Goal: Information Seeking & Learning: Learn about a topic

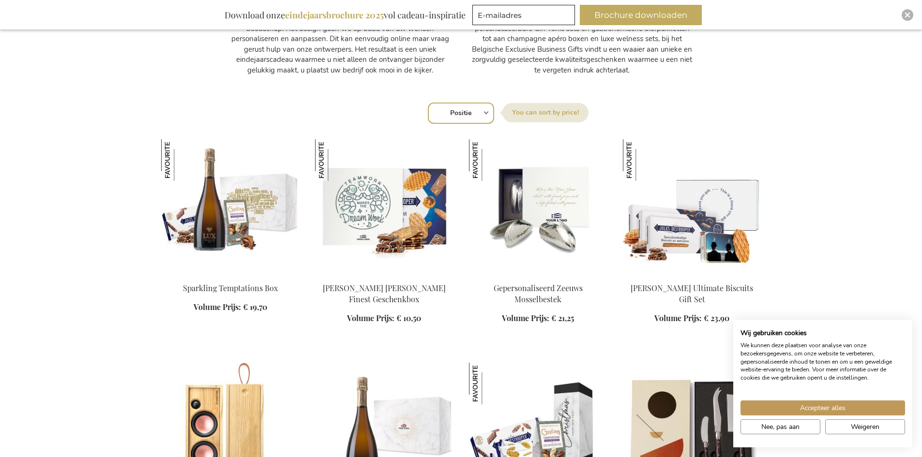
scroll to position [581, 0]
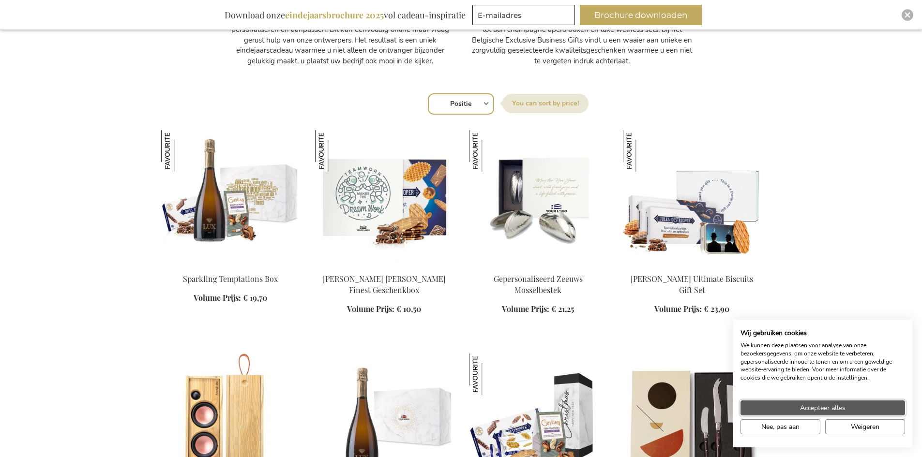
click at [793, 404] on button "Accepteer alles" at bounding box center [822, 408] width 164 height 15
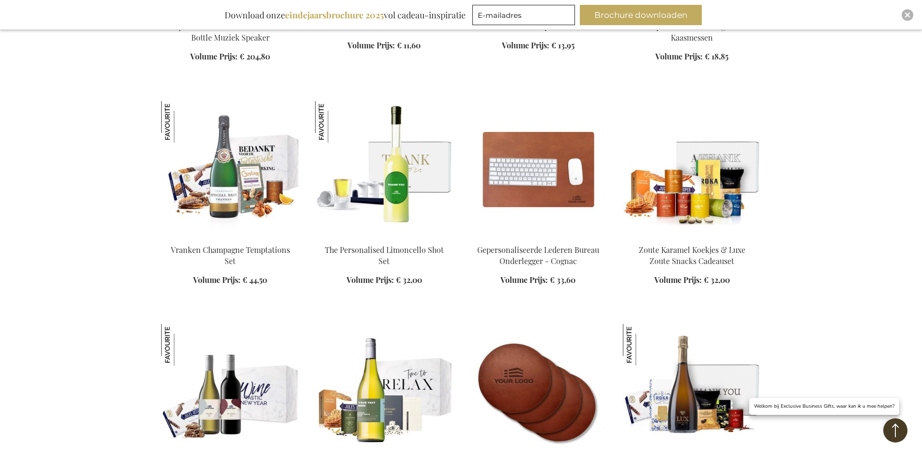
scroll to position [1064, 0]
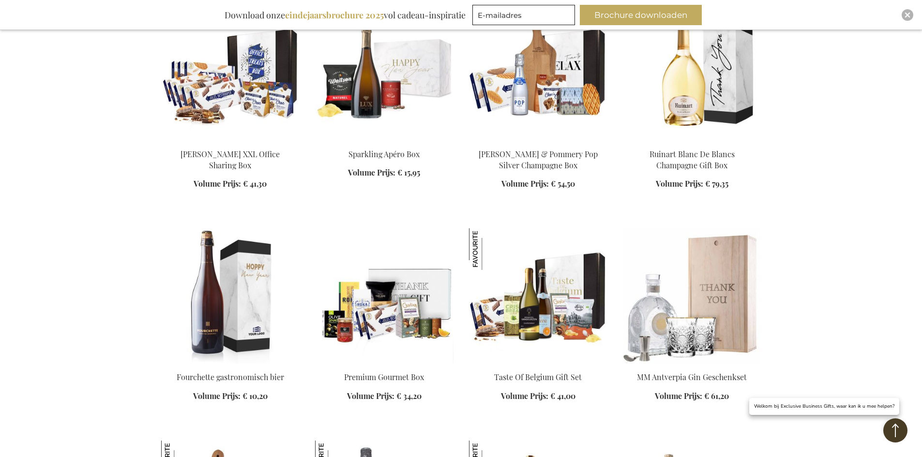
scroll to position [1887, 0]
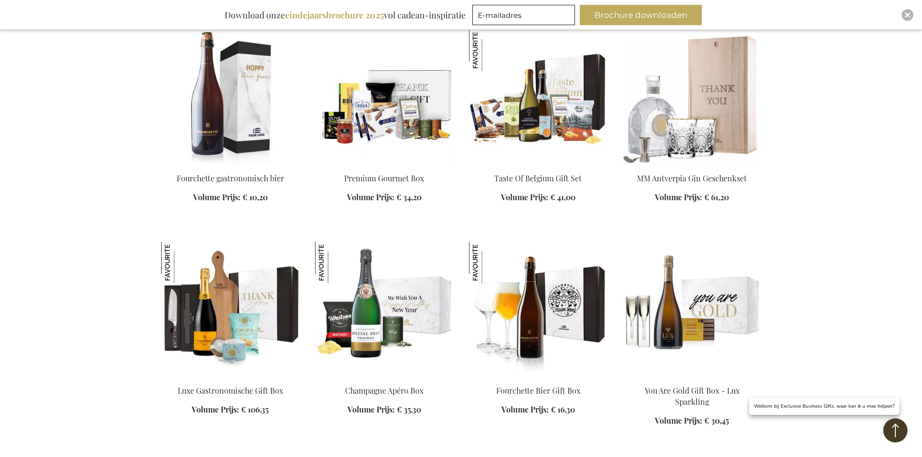
scroll to position [2080, 0]
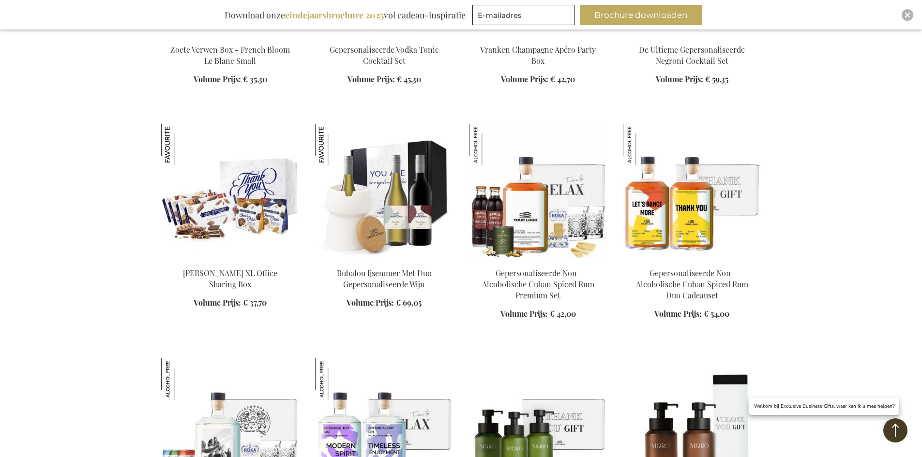
scroll to position [2854, 0]
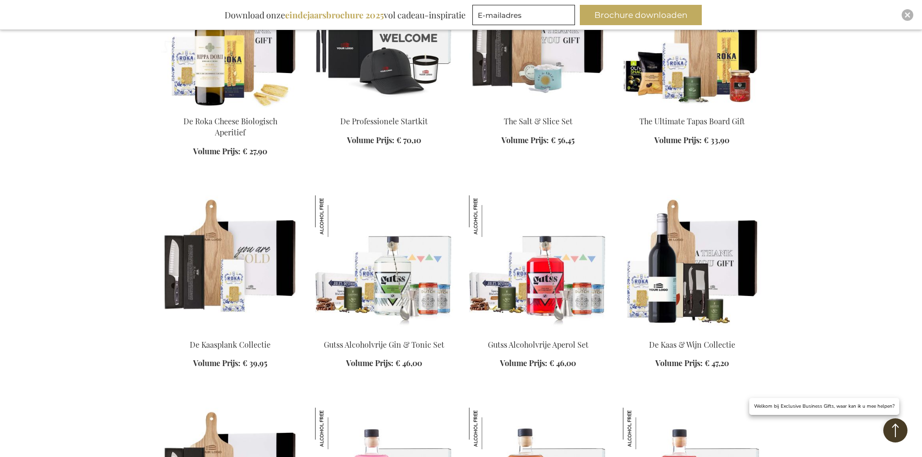
scroll to position [3919, 0]
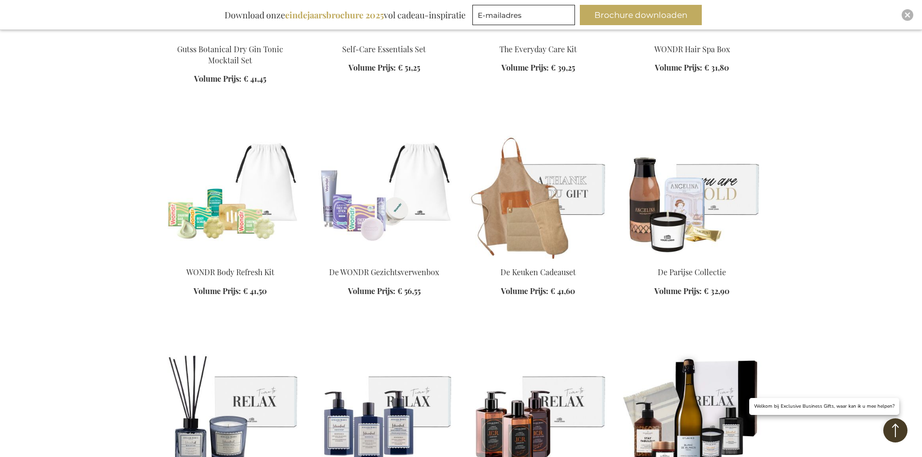
scroll to position [4645, 0]
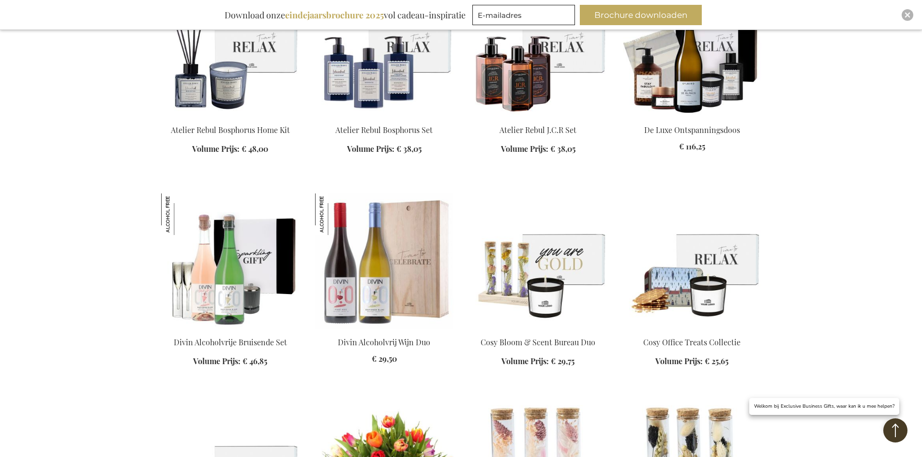
scroll to position [5080, 0]
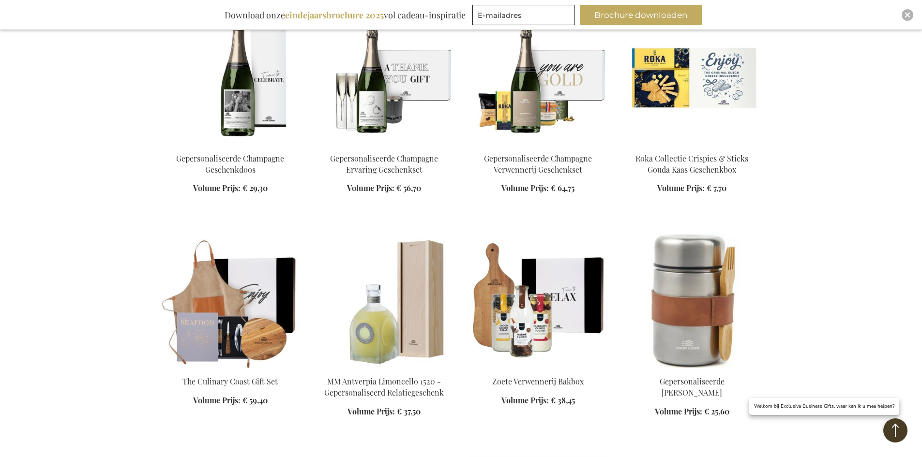
scroll to position [5854, 0]
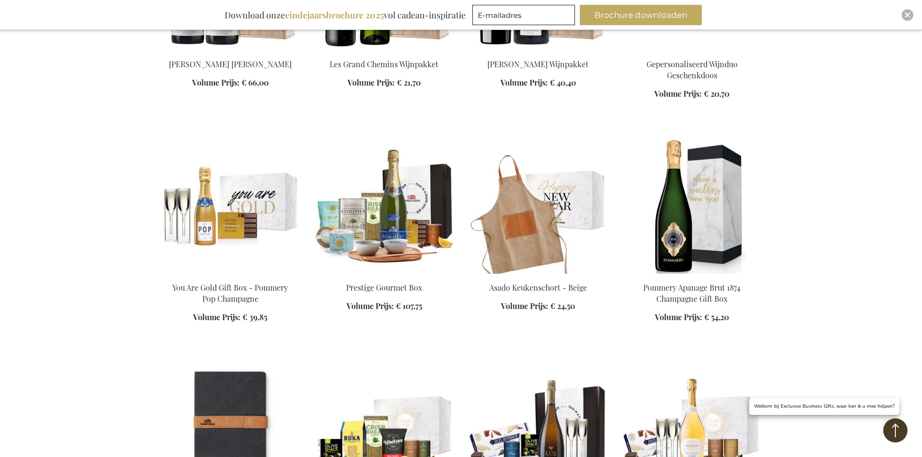
scroll to position [6822, 0]
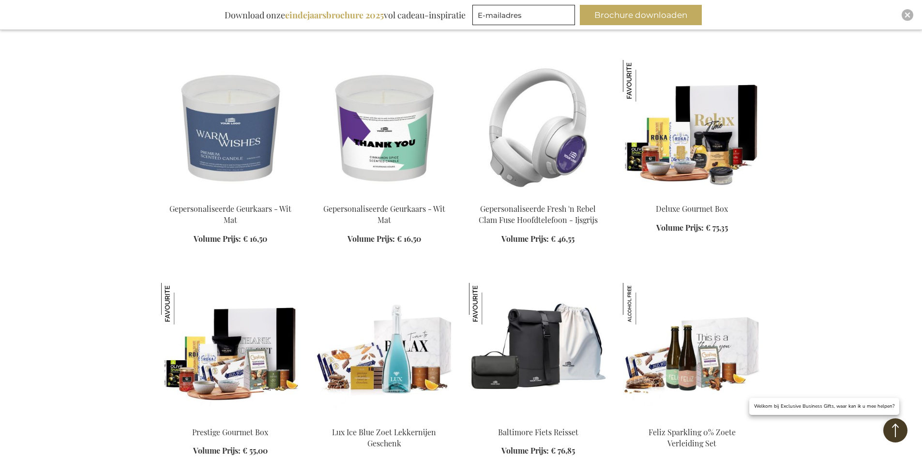
scroll to position [7838, 0]
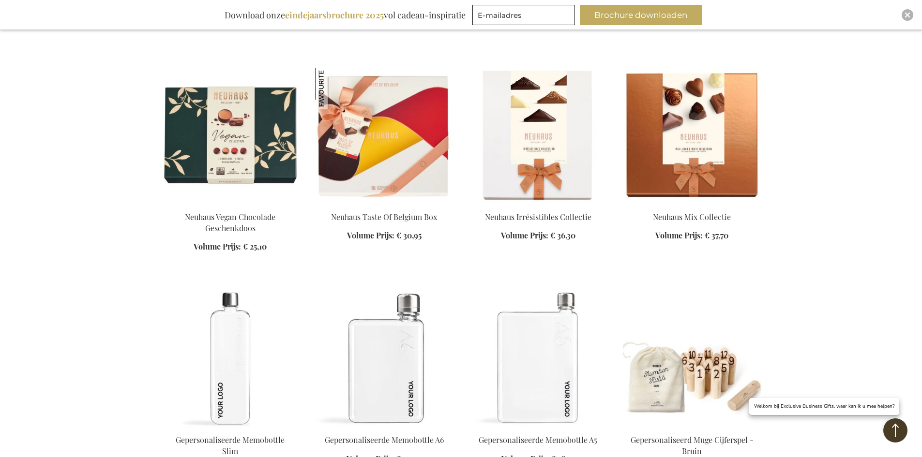
scroll to position [8467, 0]
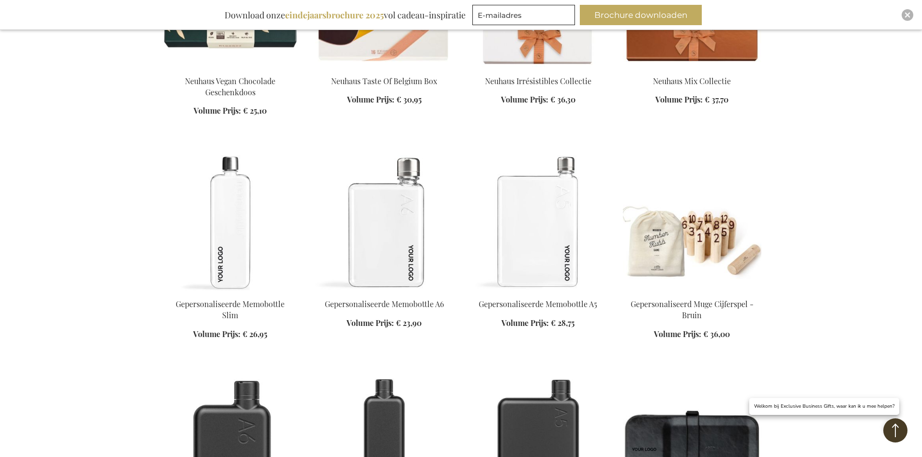
scroll to position [8612, 0]
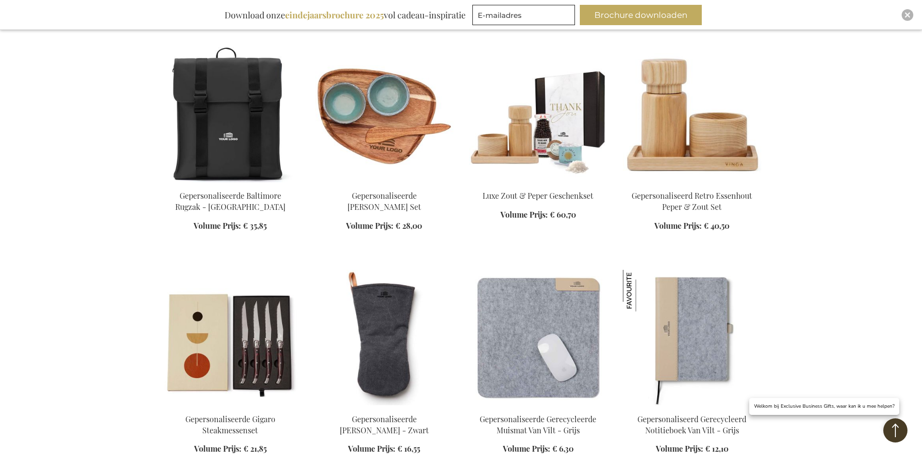
scroll to position [10547, 0]
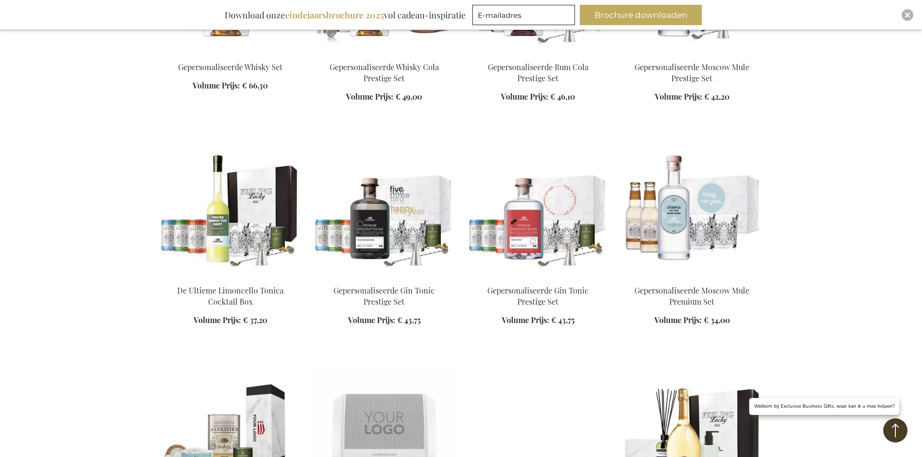
scroll to position [12676, 0]
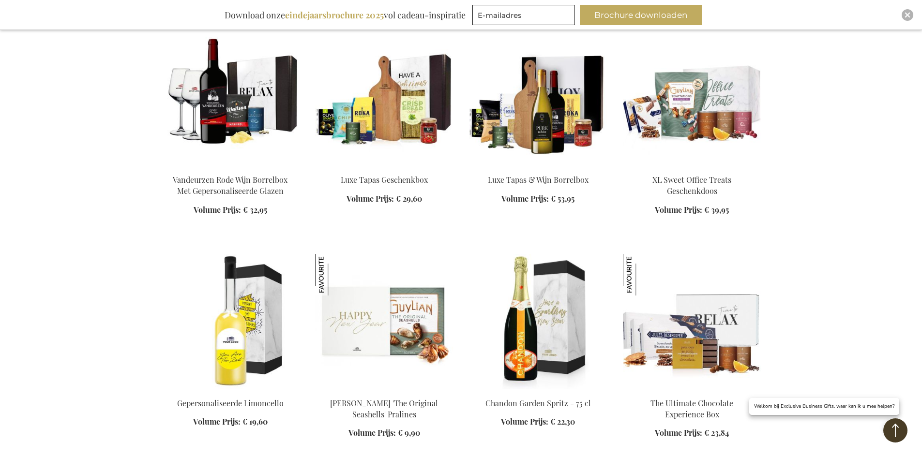
scroll to position [14708, 0]
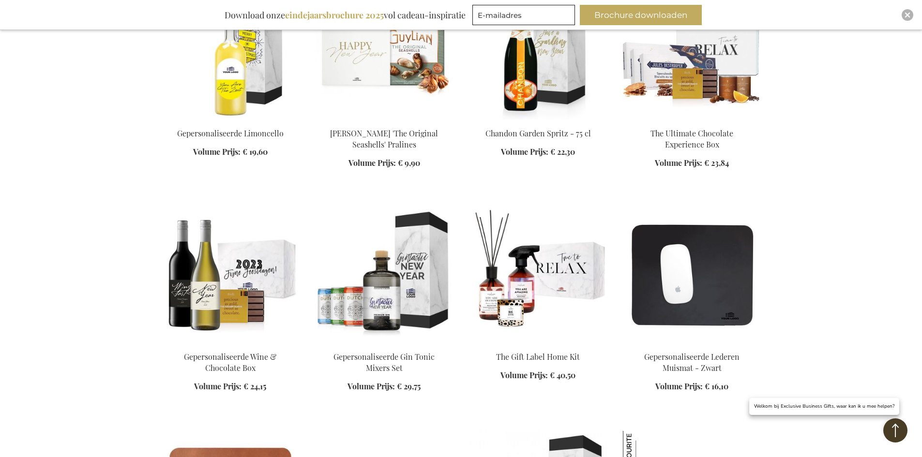
scroll to position [14853, 0]
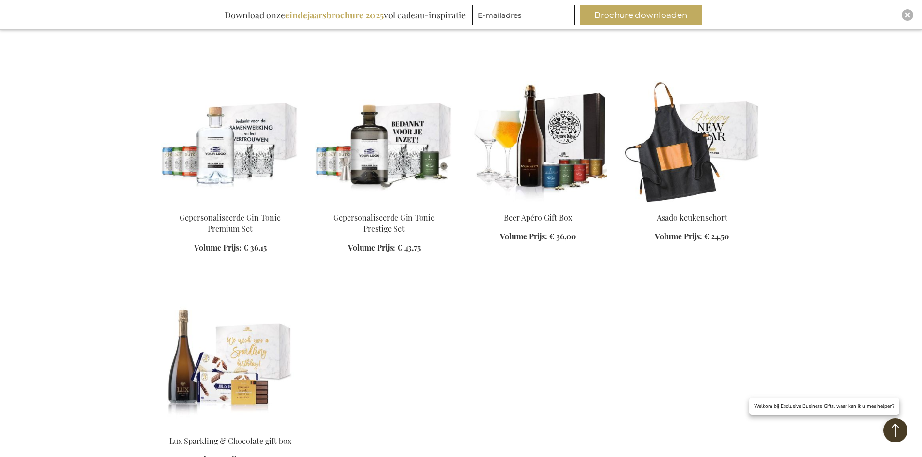
scroll to position [15869, 0]
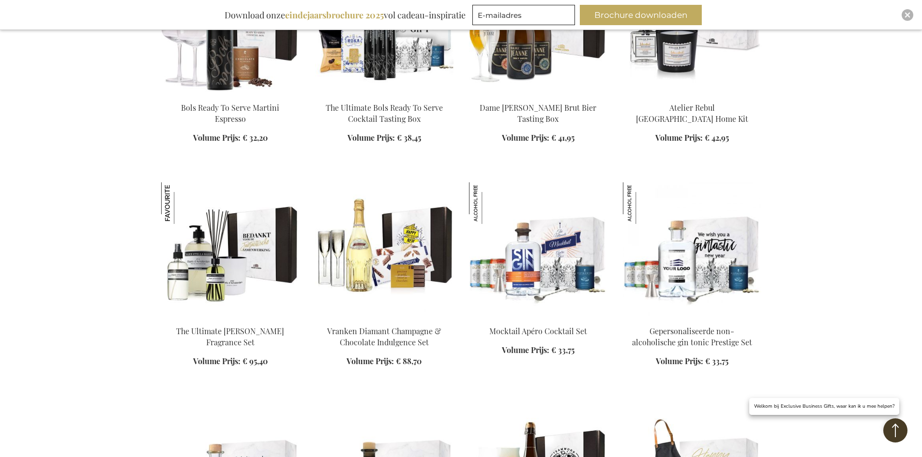
scroll to position [15433, 0]
